Goal: Navigation & Orientation: Find specific page/section

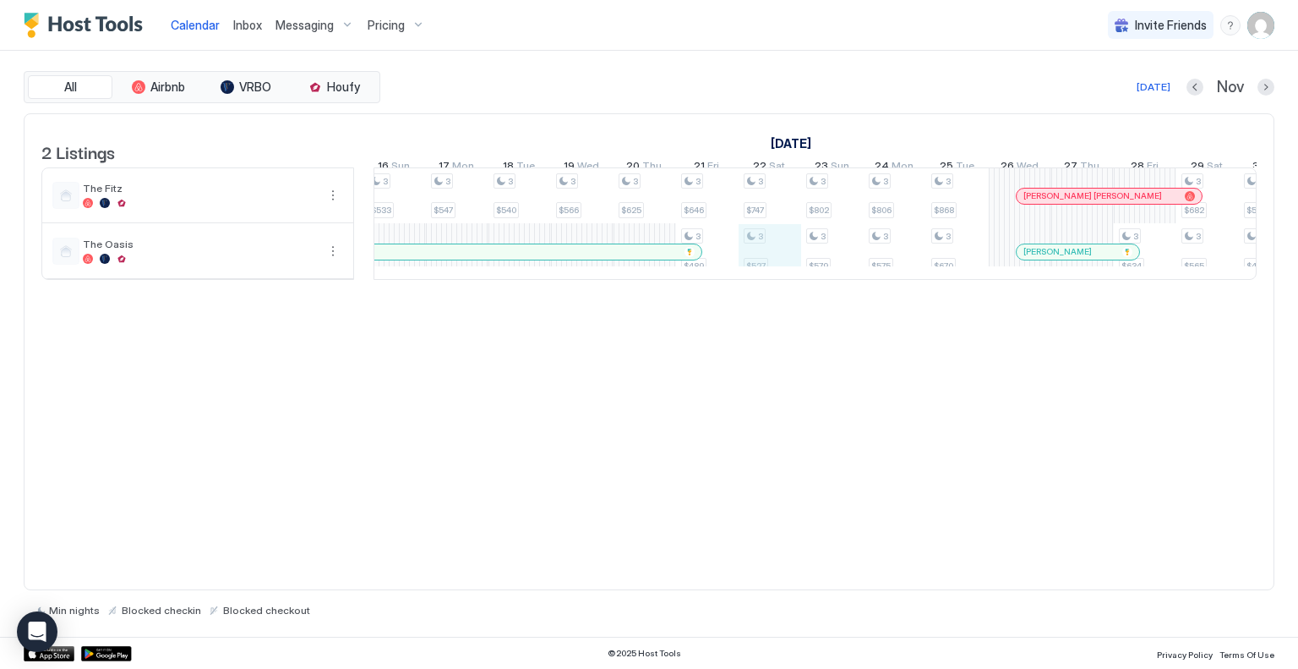
click at [781, 253] on div "3 $400 3 $400 3 $400 3 $400 3 $400 3 $400 3 $400 3 $400 3 $400 3 $400 3 $400 3 …" at bounding box center [50, 223] width 3377 height 111
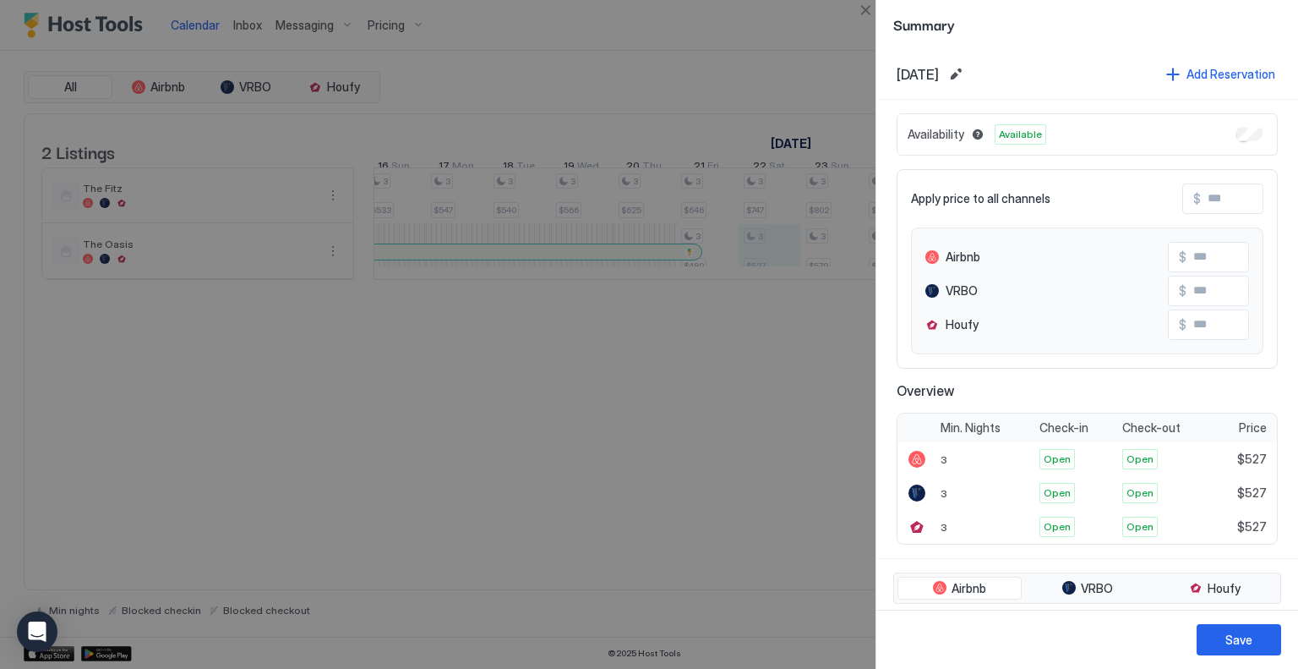
click at [781, 253] on div at bounding box center [649, 334] width 1298 height 669
click at [656, 425] on div at bounding box center [649, 334] width 1298 height 669
click at [822, 43] on div at bounding box center [649, 334] width 1298 height 669
click at [716, 514] on div at bounding box center [649, 334] width 1298 height 669
click at [869, 11] on button "Close" at bounding box center [865, 10] width 20 height 20
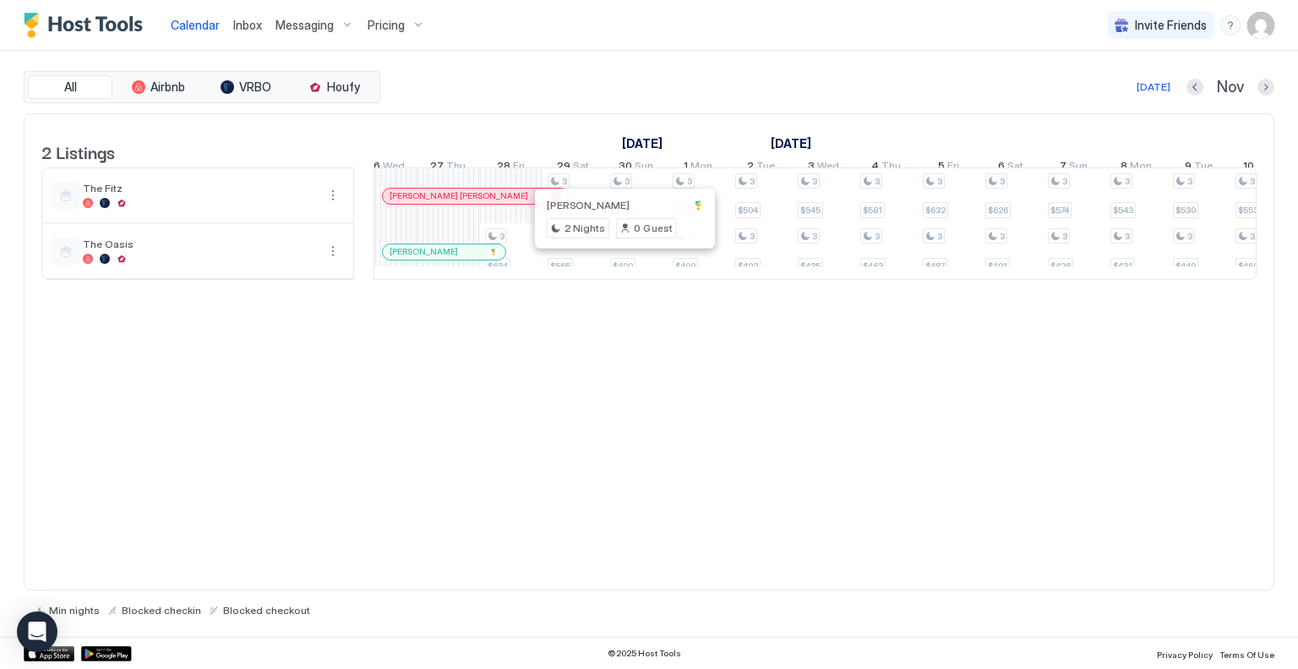
scroll to position [0, 1477]
